Goal: Task Accomplishment & Management: Manage account settings

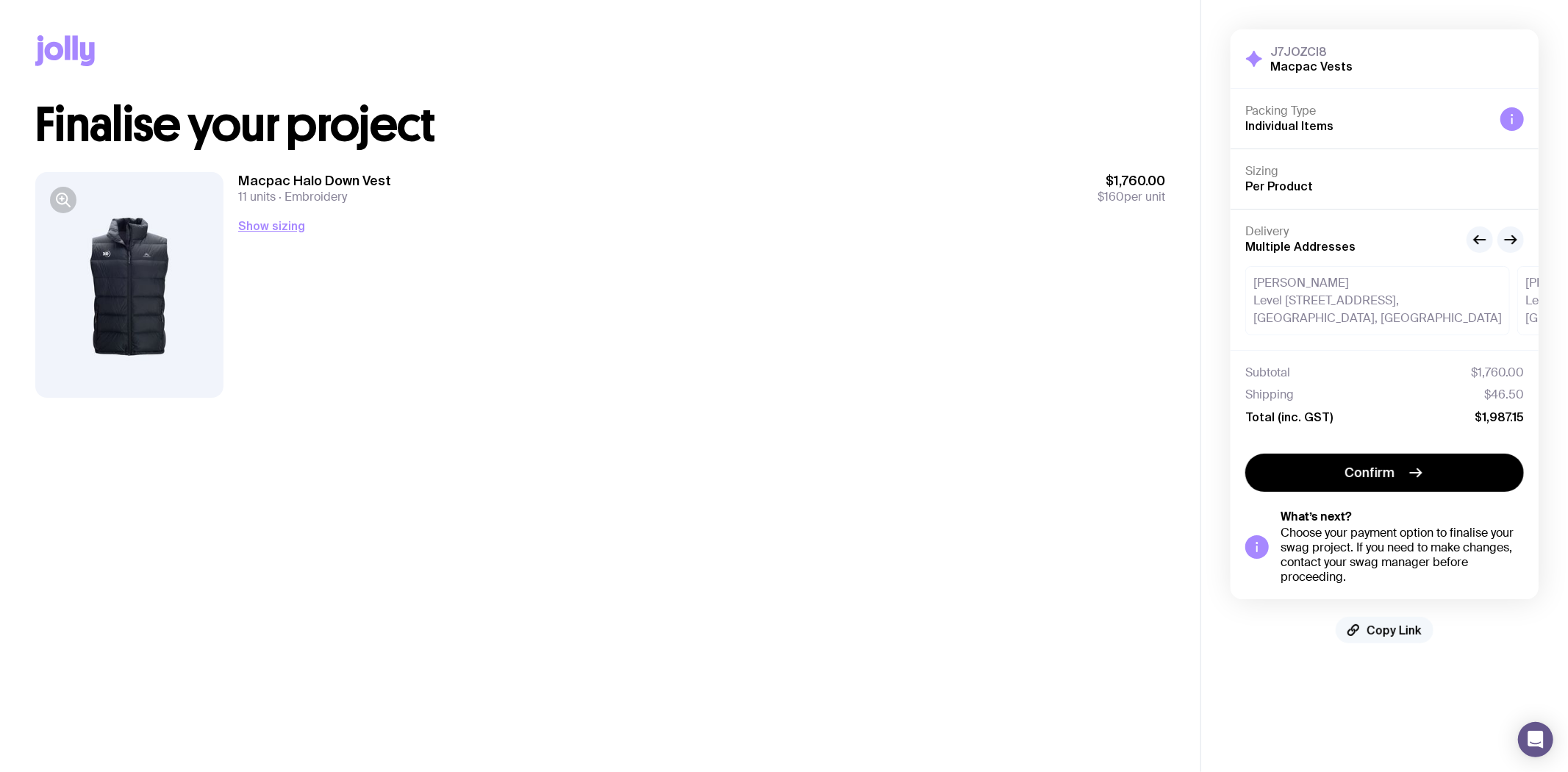
click at [1378, 631] on span "Copy Link" at bounding box center [1394, 630] width 55 height 14
click at [267, 231] on button "Show sizing" at bounding box center [271, 226] width 67 height 18
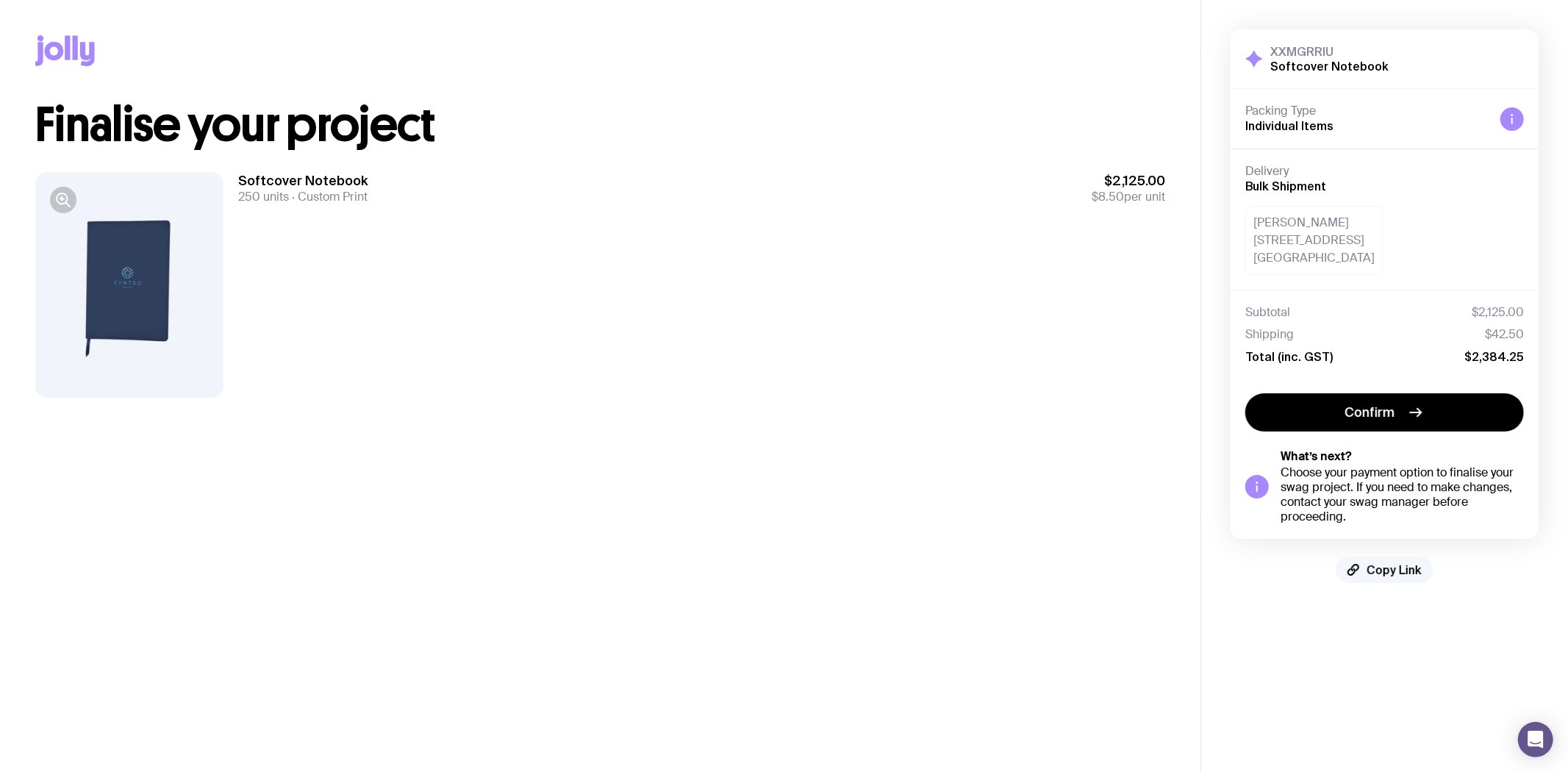
click at [1390, 564] on span "Copy Link" at bounding box center [1394, 570] width 55 height 14
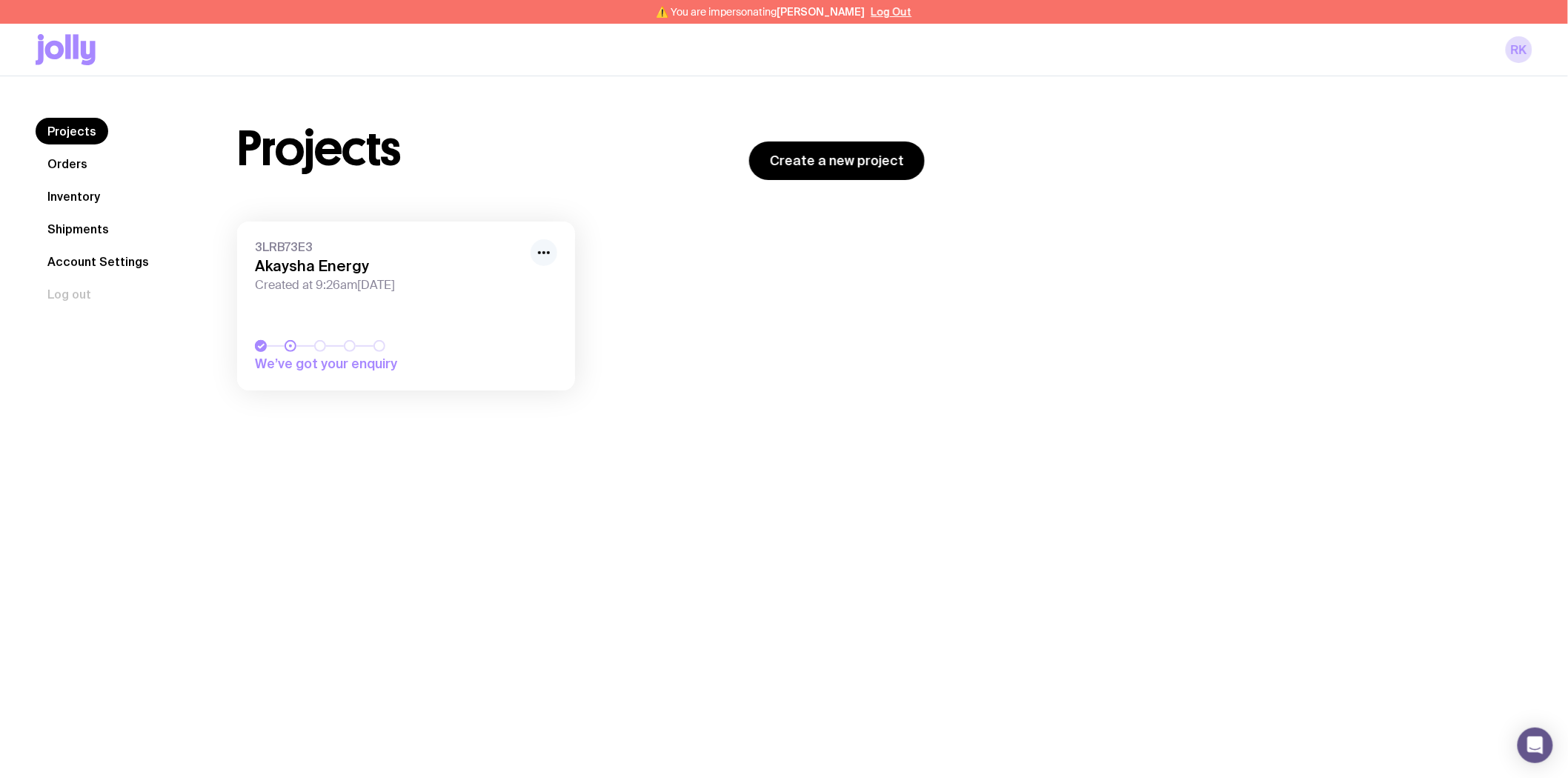
click at [541, 254] on icon "button" at bounding box center [545, 253] width 18 height 18
click at [532, 300] on button "Rename" at bounding box center [510, 307] width 71 height 15
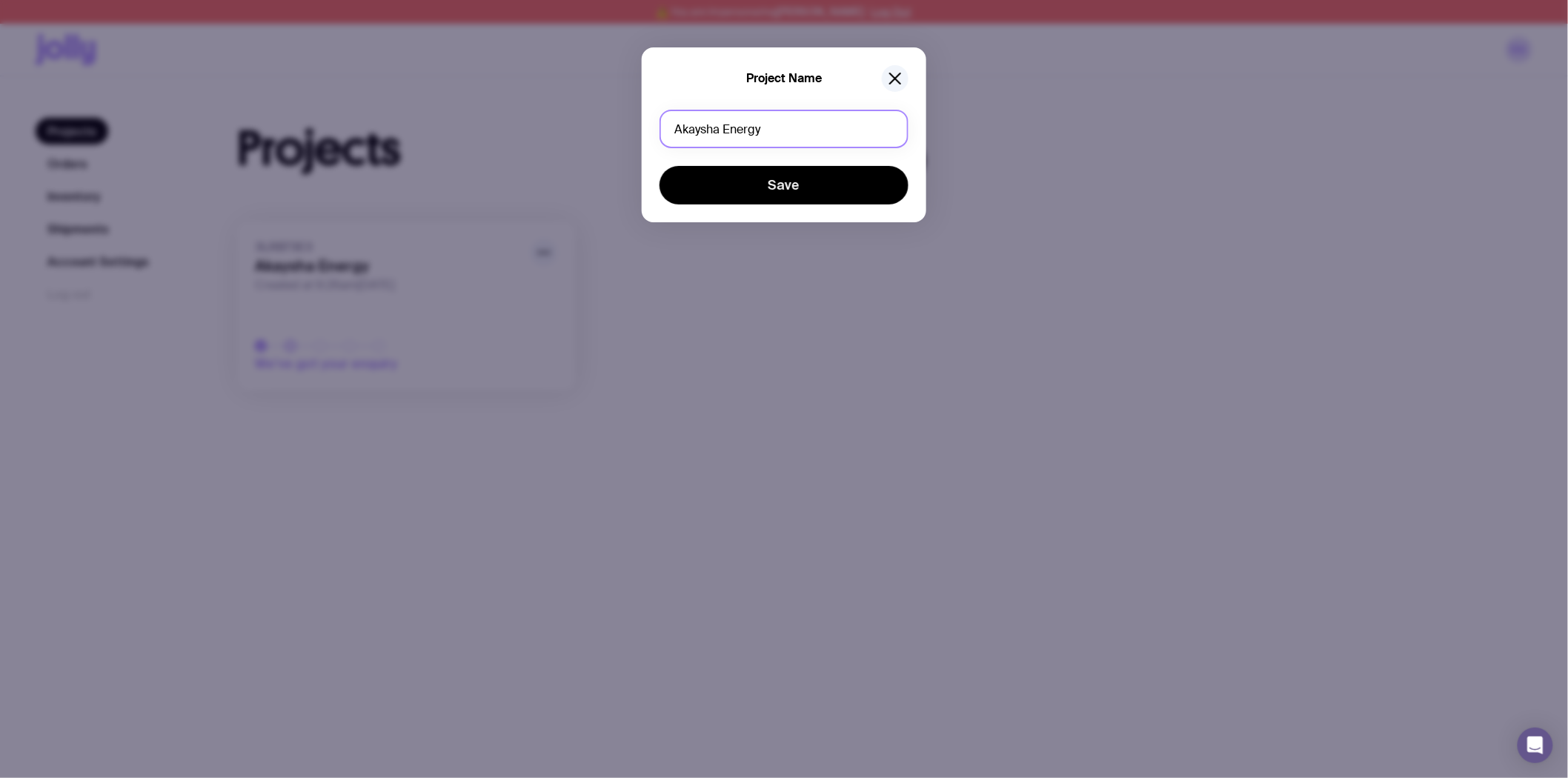
click at [727, 130] on input "Akaysha Energy" at bounding box center [784, 129] width 249 height 38
type input "Tee/Hoody"
click at [659, 166] on button "Save" at bounding box center [784, 185] width 249 height 38
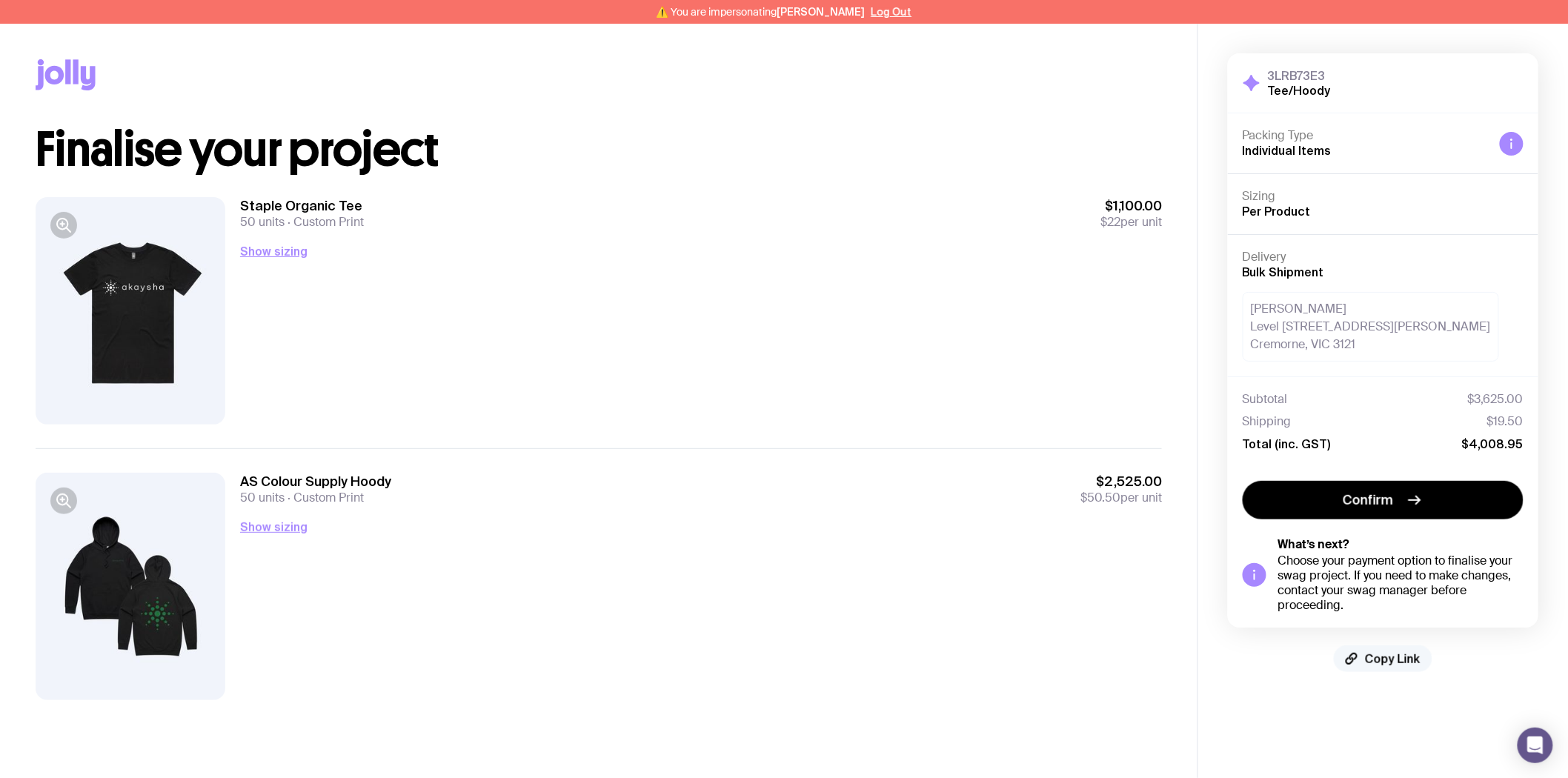
click at [1395, 654] on span "Copy Link" at bounding box center [1393, 659] width 56 height 15
click at [1394, 653] on span "Copy Link" at bounding box center [1393, 659] width 56 height 15
click at [1377, 651] on span "Copy Link" at bounding box center [1393, 659] width 56 height 15
